Goal: Information Seeking & Learning: Learn about a topic

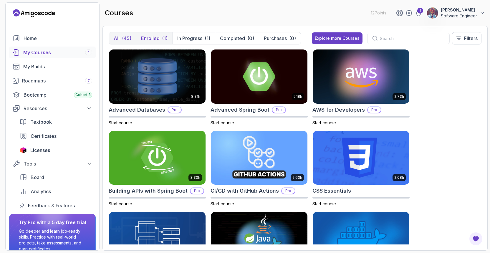
click at [150, 40] on p "Enrolled" at bounding box center [150, 38] width 19 height 7
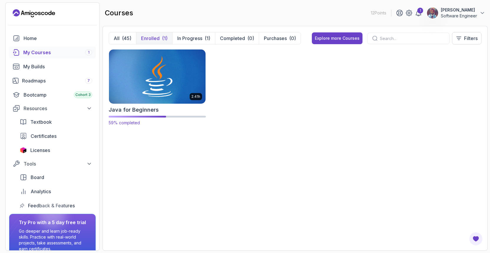
click at [159, 79] on img at bounding box center [157, 76] width 101 height 57
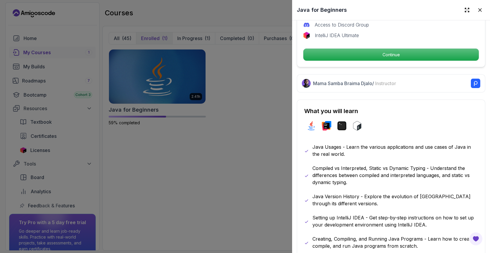
scroll to position [207, 0]
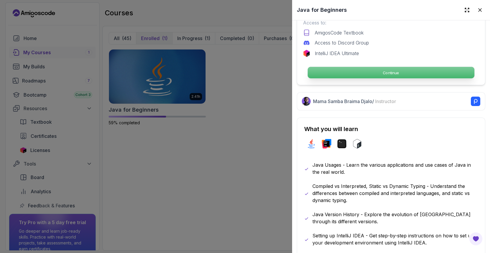
click at [387, 75] on p "Continue" at bounding box center [391, 72] width 167 height 11
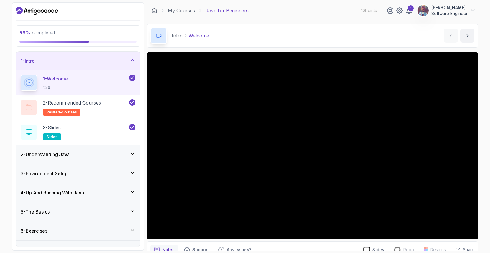
scroll to position [13, 0]
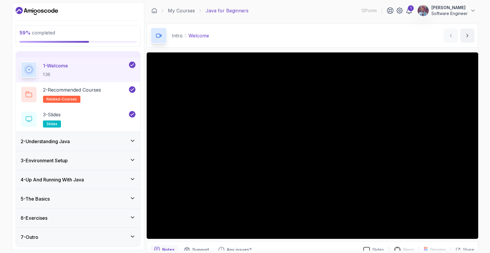
click at [91, 178] on div "4 - Up And Running With Java" at bounding box center [78, 179] width 115 height 7
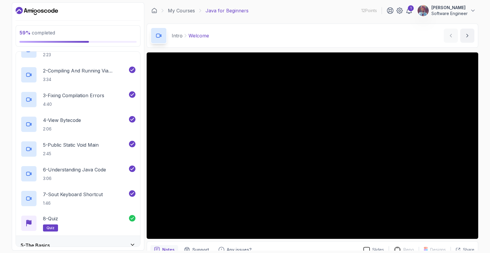
scroll to position [136, 0]
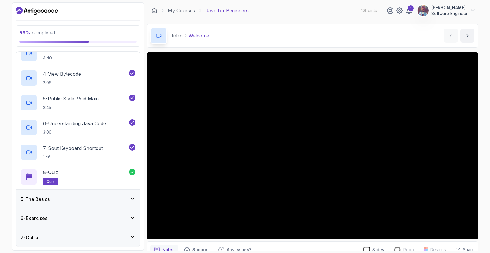
click at [100, 200] on div "5 - The Basics" at bounding box center [78, 199] width 115 height 7
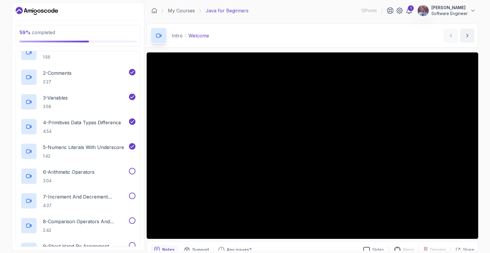
scroll to position [107, 0]
click at [85, 173] on p "6 - Arithmetic Operators" at bounding box center [69, 171] width 52 height 7
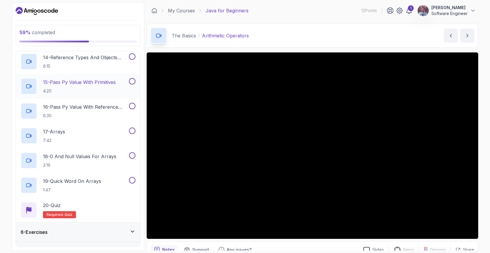
scroll to position [433, 0]
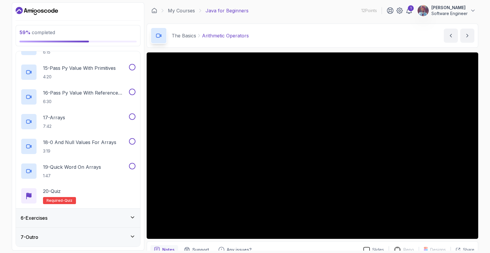
click at [73, 221] on div "6 - Exercises" at bounding box center [78, 217] width 115 height 7
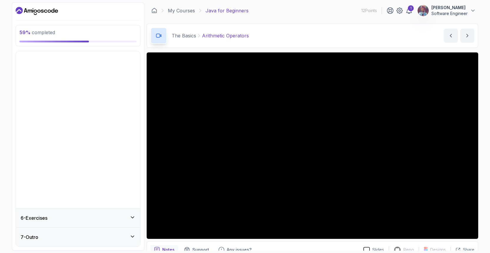
scroll to position [0, 0]
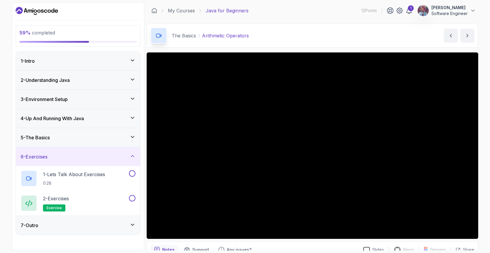
click at [88, 136] on div "5 - The Basics" at bounding box center [78, 137] width 115 height 7
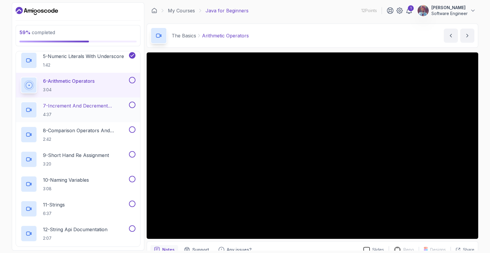
scroll to position [198, 0]
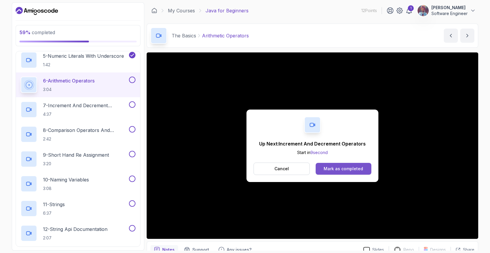
click at [341, 169] on div "Mark as completed" at bounding box center [343, 169] width 39 height 6
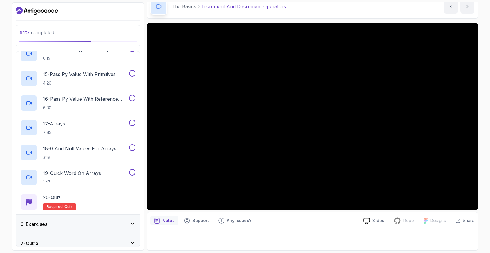
scroll to position [433, 0]
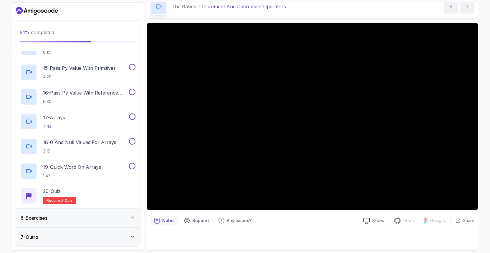
click at [108, 224] on div "6 - Exercises" at bounding box center [78, 218] width 124 height 19
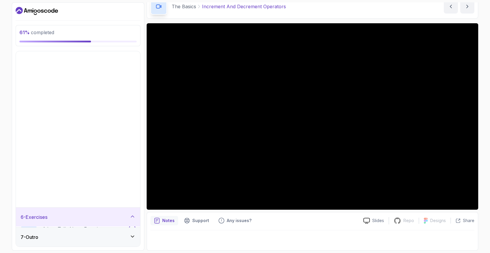
scroll to position [0, 0]
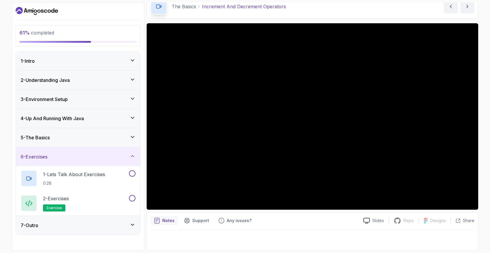
click at [107, 229] on div "7 - Outro" at bounding box center [78, 225] width 115 height 7
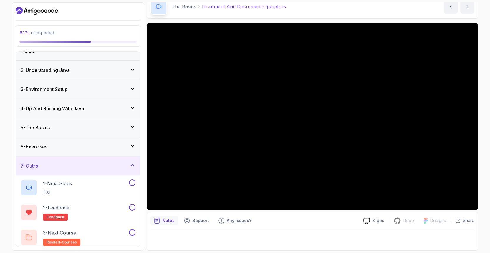
scroll to position [13, 0]
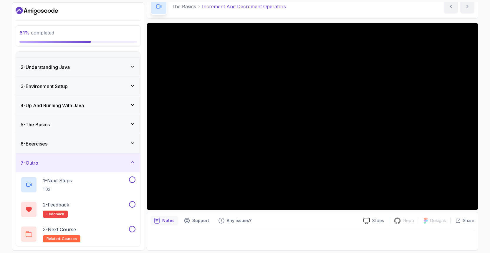
click at [115, 162] on div "7 - Outro" at bounding box center [78, 162] width 115 height 7
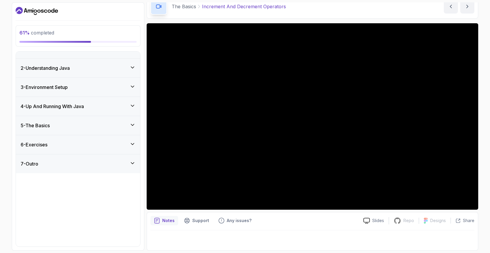
scroll to position [0, 0]
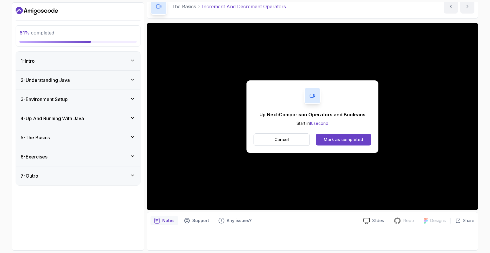
click at [94, 139] on div "5 - The Basics" at bounding box center [78, 137] width 115 height 7
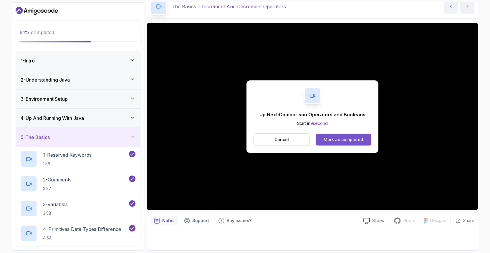
click at [356, 139] on div "Mark as completed" at bounding box center [343, 140] width 39 height 6
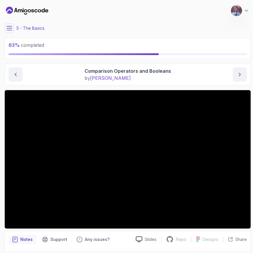
scroll to position [19, 0]
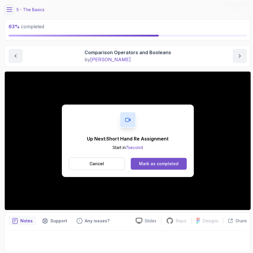
click at [143, 165] on div "Mark as completed" at bounding box center [158, 164] width 39 height 6
click at [172, 163] on div "Mark as completed" at bounding box center [158, 164] width 39 height 6
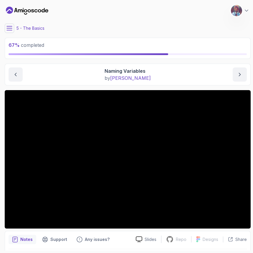
click at [9, 29] on icon at bounding box center [9, 28] width 6 height 6
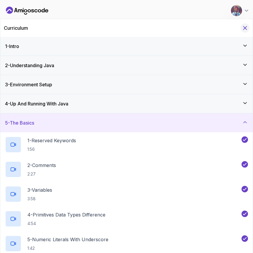
click at [248, 26] on button "Hide Curriculum for mobile" at bounding box center [245, 28] width 9 height 9
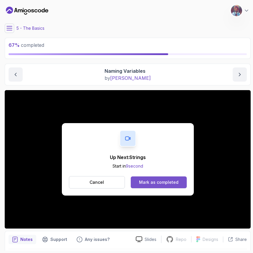
click at [166, 183] on div "Mark as completed" at bounding box center [158, 182] width 39 height 6
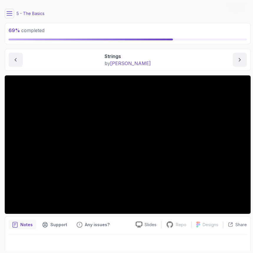
scroll to position [19, 0]
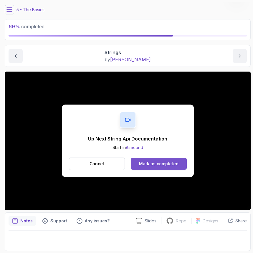
click at [171, 165] on div "Mark as completed" at bounding box center [158, 164] width 39 height 6
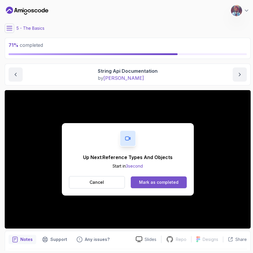
click at [174, 185] on div "Mark as completed" at bounding box center [158, 182] width 39 height 6
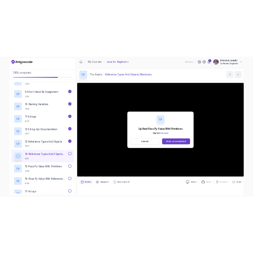
scroll to position [407, 0]
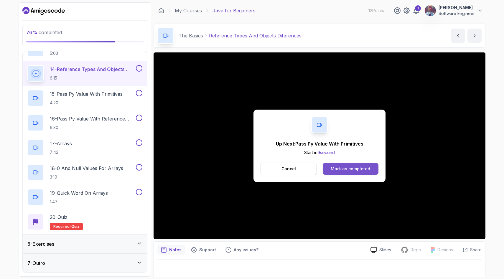
click at [347, 168] on div "Mark as completed" at bounding box center [349, 169] width 39 height 6
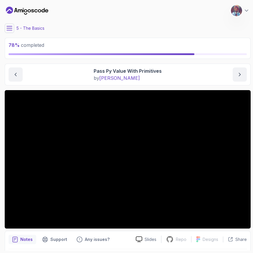
click at [13, 29] on button at bounding box center [9, 28] width 9 height 9
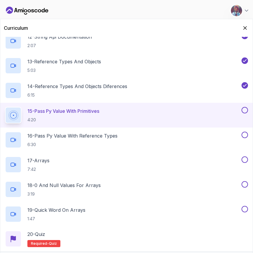
scroll to position [394, 0]
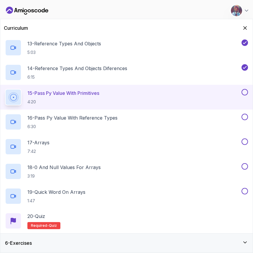
click at [82, 94] on p "15 - Pass Py Value With Primitives" at bounding box center [63, 93] width 72 height 7
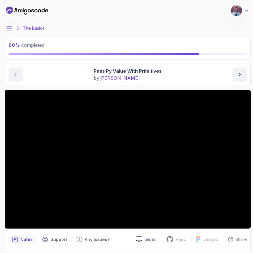
scroll to position [19, 0]
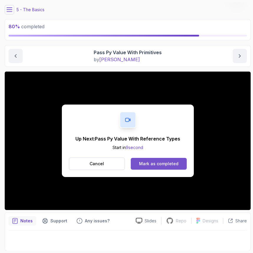
click at [161, 166] on div "Mark as completed" at bounding box center [158, 164] width 39 height 6
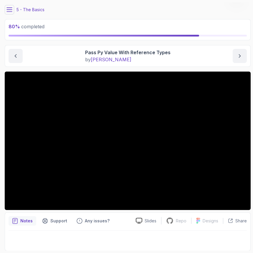
click at [12, 11] on button at bounding box center [9, 9] width 9 height 9
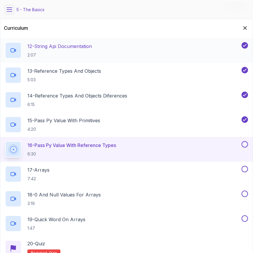
scroll to position [394, 0]
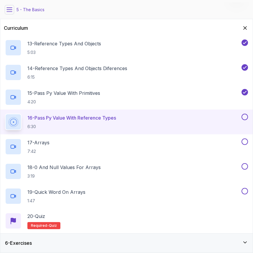
click at [93, 123] on h2 "16 - Pass Py Value With Reference Types 6:30" at bounding box center [71, 121] width 89 height 15
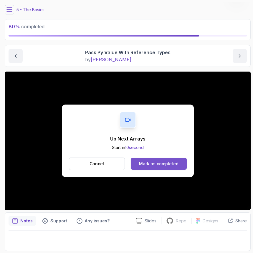
click at [170, 163] on div "Mark as completed" at bounding box center [158, 164] width 39 height 6
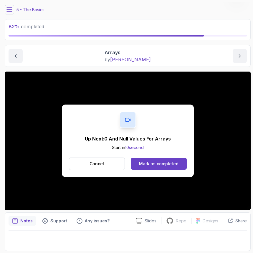
click at [16, 202] on div "Up Next: 0 And Null Values For Arrays Start in 10 second Cancel Mark as complet…" at bounding box center [128, 141] width 246 height 138
